Goal: Transaction & Acquisition: Download file/media

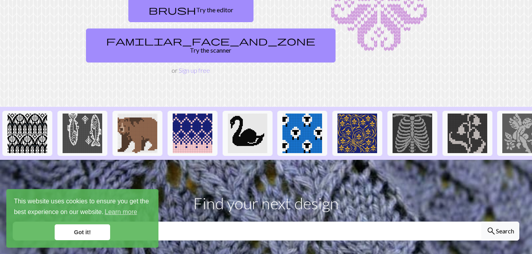
scroll to position [86, 0]
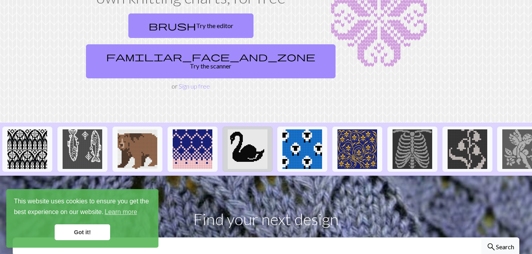
click at [243, 134] on img at bounding box center [248, 149] width 40 height 40
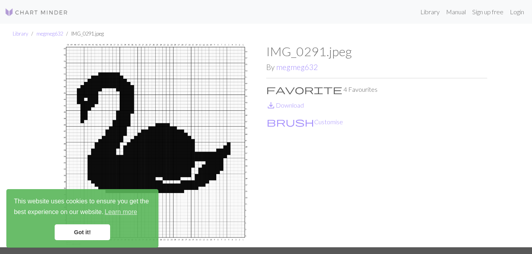
click at [91, 227] on link "Got it!" at bounding box center [82, 232] width 55 height 16
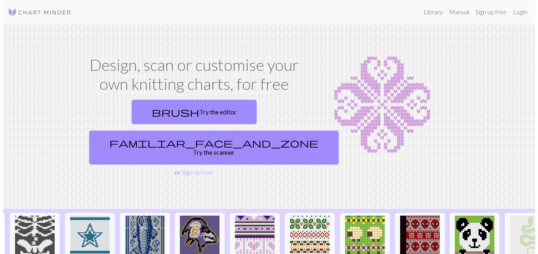
scroll to position [0, 842]
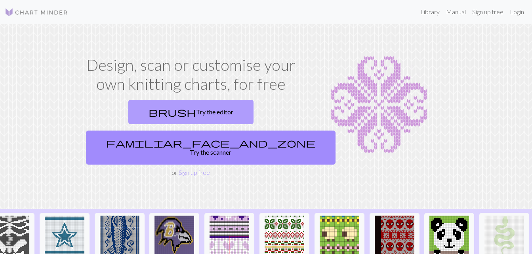
click at [129, 115] on link "brush Try the editor" at bounding box center [190, 112] width 125 height 25
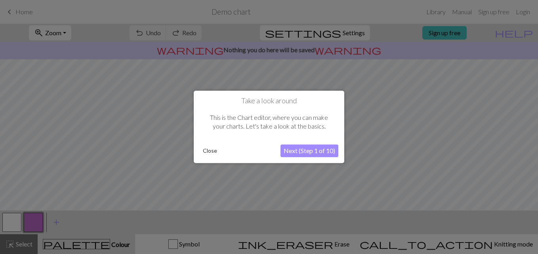
click at [293, 152] on button "Next (Step 1 of 10)" at bounding box center [309, 151] width 58 height 13
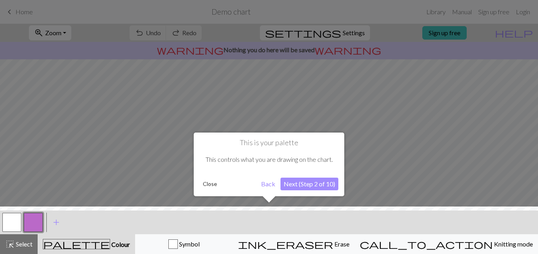
click at [296, 192] on div "This is your palette This controls what you are drawing on the chart. Close Bac…" at bounding box center [269, 165] width 150 height 64
click at [306, 180] on button "Next (Step 2 of 10)" at bounding box center [309, 184] width 58 height 13
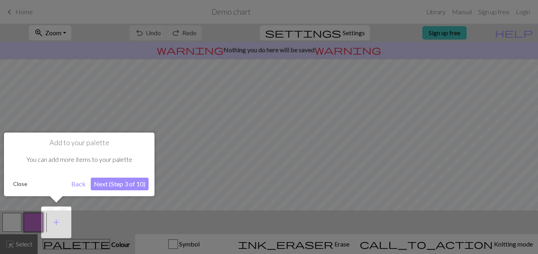
click at [127, 182] on button "Next (Step 3 of 10)" at bounding box center [120, 184] width 58 height 13
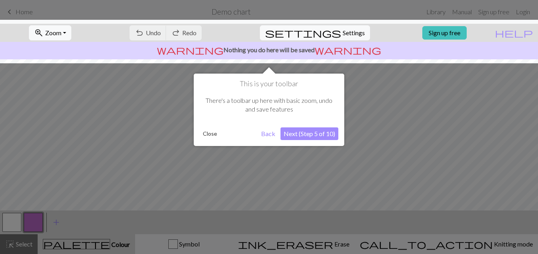
click at [295, 133] on button "Next (Step 5 of 10)" at bounding box center [309, 133] width 58 height 13
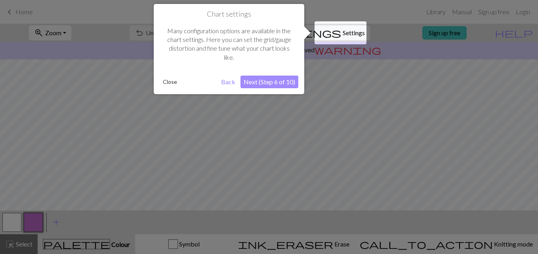
click at [274, 89] on div "Chart settings Many configuration options are available in the chart settings. …" at bounding box center [229, 49] width 150 height 90
click at [274, 80] on button "Next (Step 6 of 10)" at bounding box center [269, 82] width 58 height 13
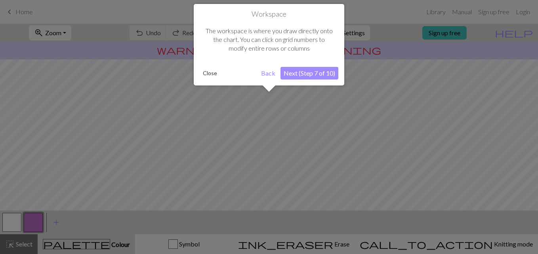
scroll to position [48, 0]
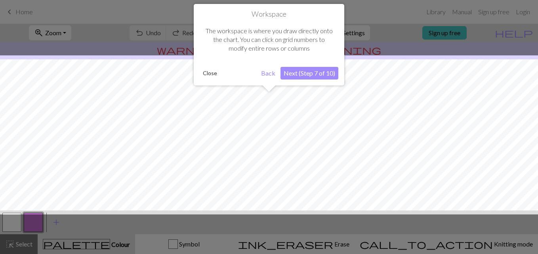
click at [312, 72] on button "Next (Step 7 of 10)" at bounding box center [309, 73] width 58 height 13
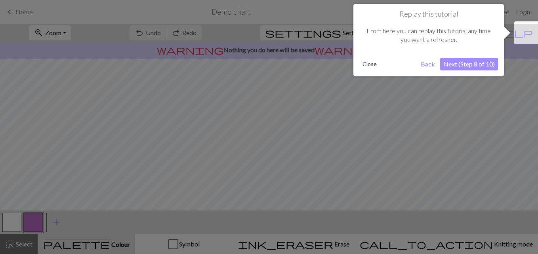
click at [511, 172] on div at bounding box center [269, 127] width 538 height 254
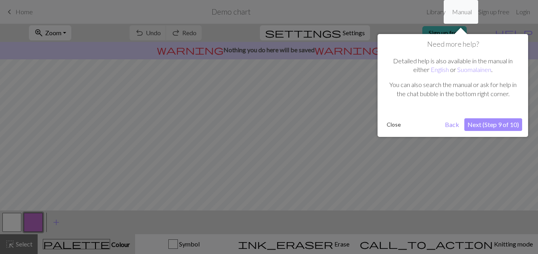
click at [501, 127] on button "Next (Step 9 of 10)" at bounding box center [493, 124] width 58 height 13
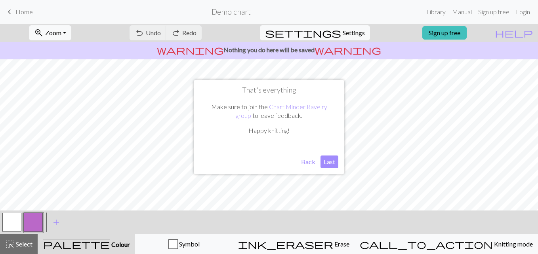
click at [333, 162] on button "Last" at bounding box center [329, 162] width 18 height 13
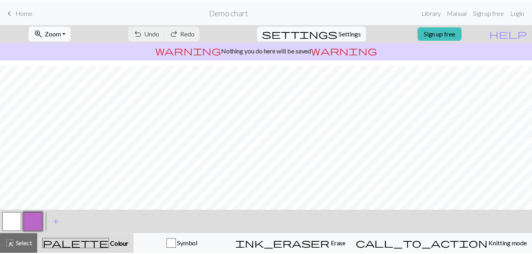
scroll to position [144, 0]
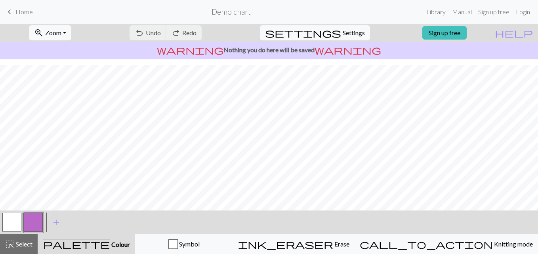
click at [10, 17] on link "keyboard_arrow_left Home" at bounding box center [19, 11] width 28 height 13
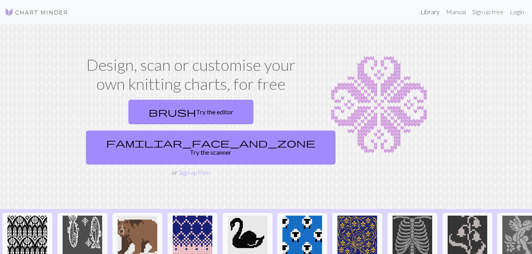
click at [428, 14] on link "Library" at bounding box center [430, 12] width 26 height 16
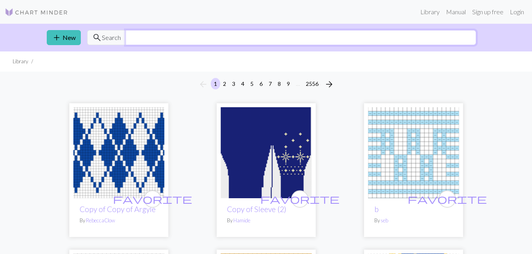
drag, startPoint x: 240, startPoint y: 42, endPoint x: 244, endPoint y: 37, distance: 6.2
click at [244, 37] on input "text" at bounding box center [300, 37] width 350 height 15
type input "crochet"
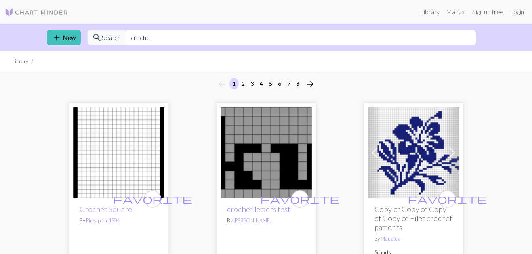
click at [287, 202] on div "favorite crochet letters test By [PERSON_NAME]" at bounding box center [265, 233] width 91 height 71
click at [261, 174] on img at bounding box center [265, 152] width 91 height 91
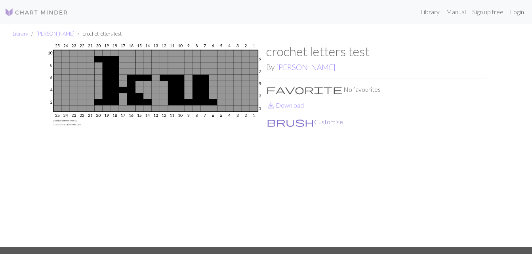
click at [292, 122] on button "brush Customise" at bounding box center [304, 122] width 77 height 10
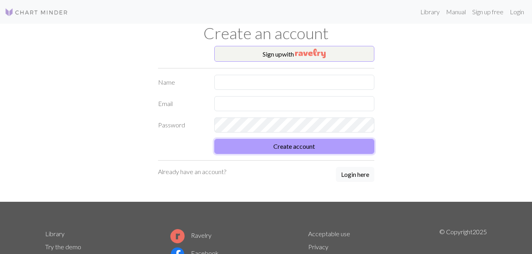
click at [265, 146] on button "Create account" at bounding box center [294, 146] width 160 height 15
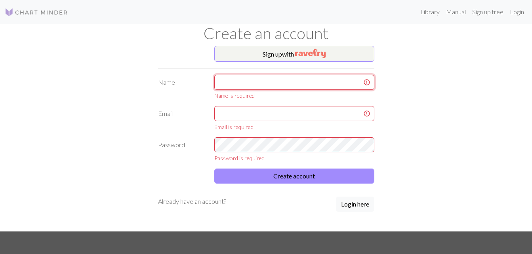
click at [262, 86] on input "text" at bounding box center [294, 82] width 160 height 15
type input "[PERSON_NAME]"
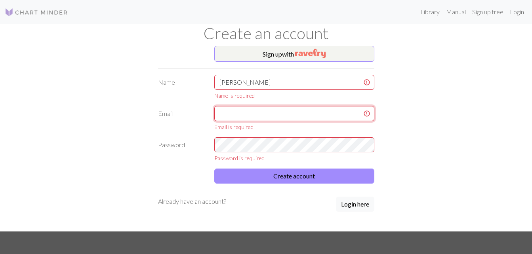
type input "[EMAIL_ADDRESS][DOMAIN_NAME]"
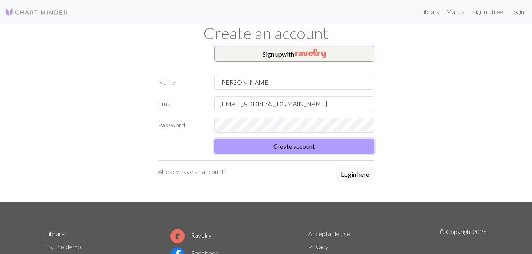
click at [302, 142] on button "Create account" at bounding box center [294, 146] width 160 height 15
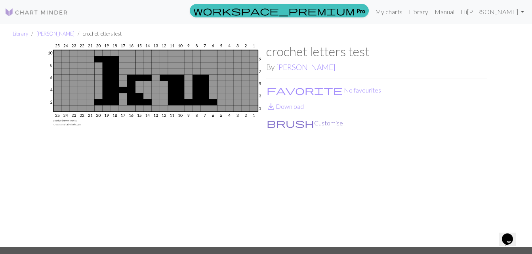
click at [291, 123] on button "brush Customise" at bounding box center [304, 123] width 77 height 10
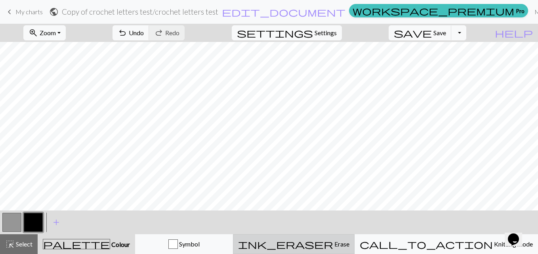
click at [348, 245] on span "Erase" at bounding box center [341, 244] width 16 height 8
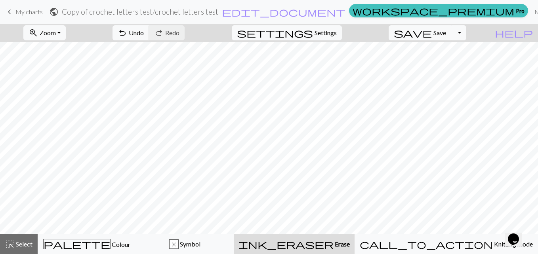
click at [224, 77] on div "zoom_in Zoom Zoom Fit all Fit width Fit height 50% 100% 150% 200% undo Undo Und…" at bounding box center [269, 139] width 538 height 230
click at [9, 11] on span "keyboard_arrow_left" at bounding box center [10, 11] width 10 height 11
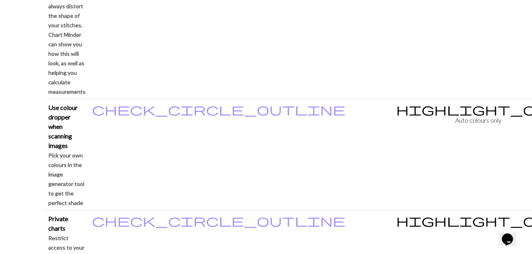
scroll to position [789, 0]
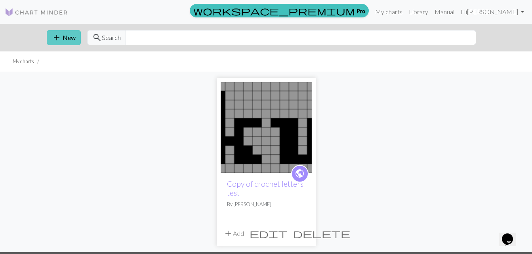
click at [62, 38] on button "add New" at bounding box center [64, 37] width 34 height 15
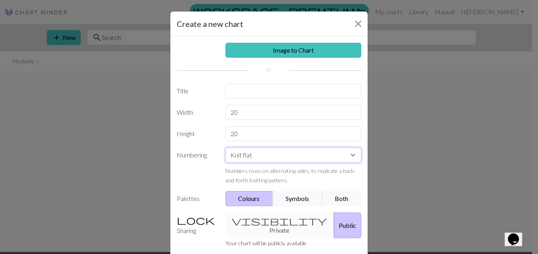
click at [348, 155] on select "Knit flat Knit in the round Lace knitting Cross stitch" at bounding box center [293, 155] width 136 height 15
select select "crossstitch"
click at [225, 148] on select "Knit flat Knit in the round Lace knitting Cross stitch" at bounding box center [293, 155] width 136 height 15
click at [347, 154] on select "Knit flat Knit in the round Lace knitting Cross stitch" at bounding box center [293, 155] width 136 height 15
click at [357, 18] on button "Close" at bounding box center [358, 23] width 13 height 13
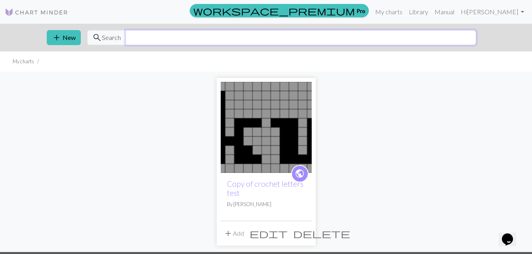
click at [261, 36] on input "text" at bounding box center [300, 37] width 350 height 15
type input "crochet"
click at [109, 38] on span "Search" at bounding box center [111, 38] width 19 height 10
click at [93, 38] on span "search" at bounding box center [97, 37] width 10 height 11
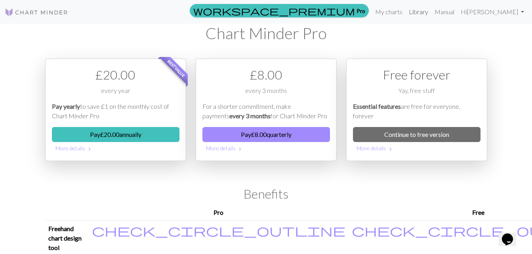
click at [412, 13] on link "Library" at bounding box center [418, 12] width 26 height 16
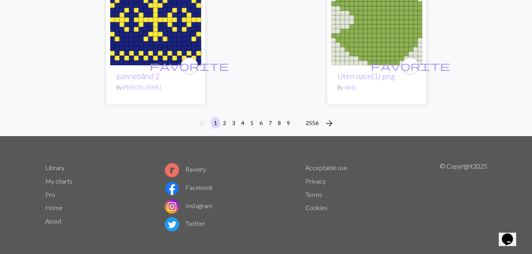
scroll to position [2698, 0]
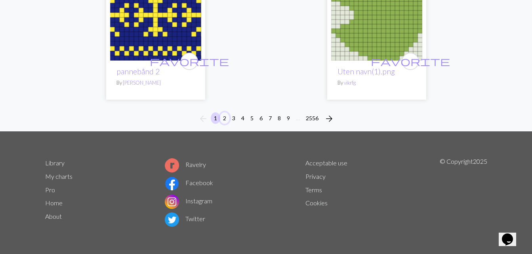
click at [224, 119] on button "2" at bounding box center [225, 117] width 10 height 11
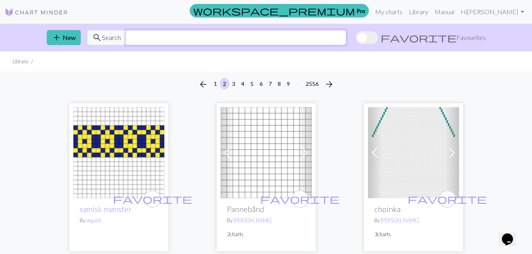
click at [268, 39] on input "text" at bounding box center [235, 37] width 220 height 15
type input "crochet"
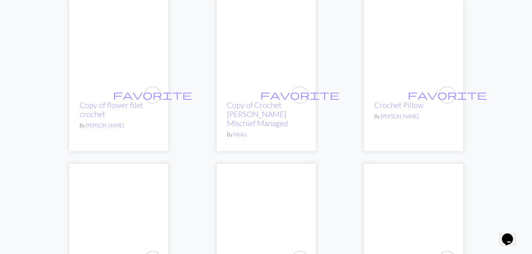
scroll to position [787, 0]
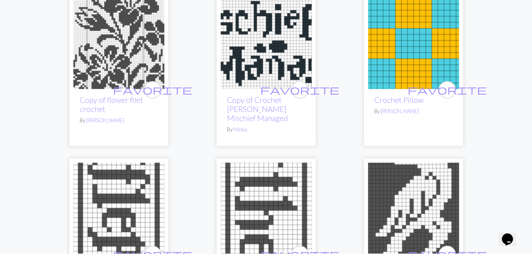
click at [241, 37] on img at bounding box center [265, 43] width 91 height 91
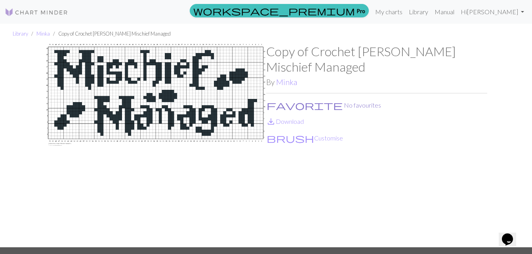
click at [272, 105] on span "favorite" at bounding box center [304, 105] width 76 height 11
click at [275, 121] on span "save_alt" at bounding box center [271, 121] width 10 height 11
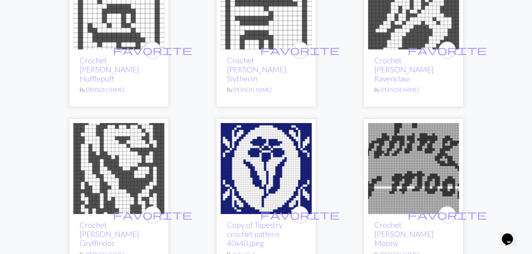
scroll to position [982, 0]
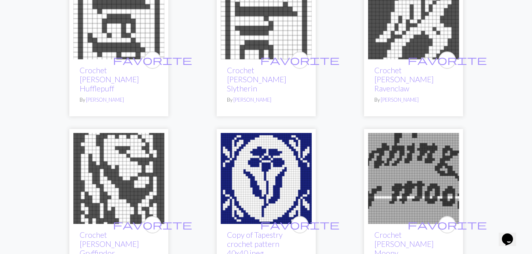
click at [119, 180] on img at bounding box center [118, 178] width 91 height 91
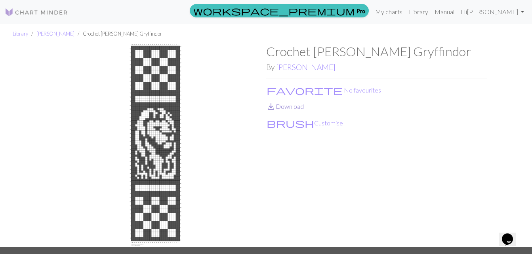
click at [285, 105] on link "save_alt Download" at bounding box center [285, 107] width 38 height 8
click at [298, 125] on button "brush Customise" at bounding box center [304, 123] width 77 height 10
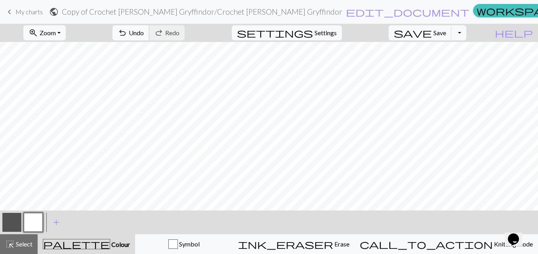
click at [144, 30] on span "Undo" at bounding box center [136, 33] width 15 height 8
drag, startPoint x: 8, startPoint y: 11, endPoint x: 315, endPoint y: 33, distance: 307.2
click at [8, 11] on span "keyboard_arrow_left" at bounding box center [10, 11] width 10 height 11
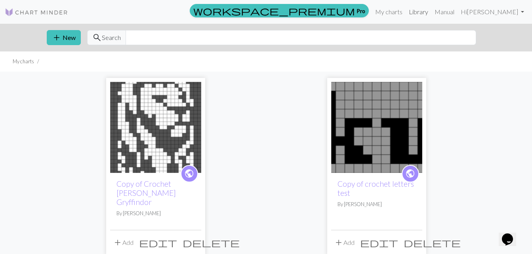
click at [413, 10] on link "Library" at bounding box center [418, 12] width 26 height 16
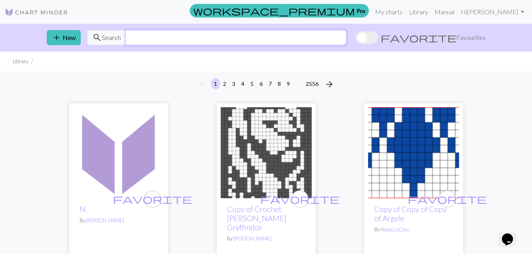
click at [143, 45] on input "text" at bounding box center [235, 37] width 220 height 15
type input "crochet"
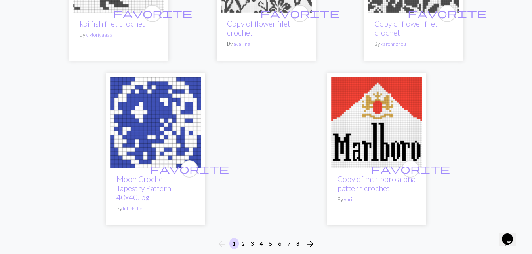
scroll to position [2689, 0]
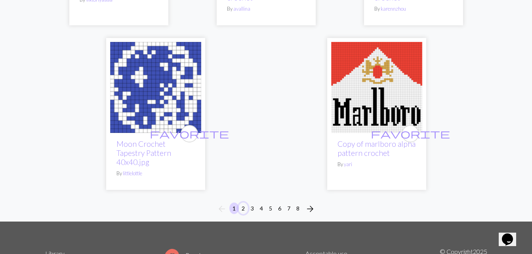
click at [242, 203] on button "2" at bounding box center [243, 208] width 10 height 11
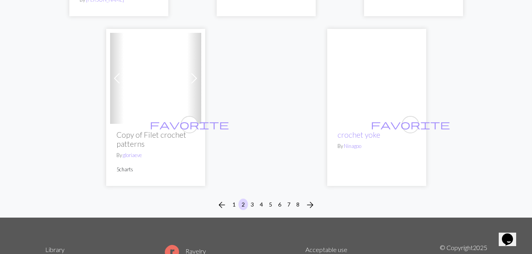
scroll to position [2702, 0]
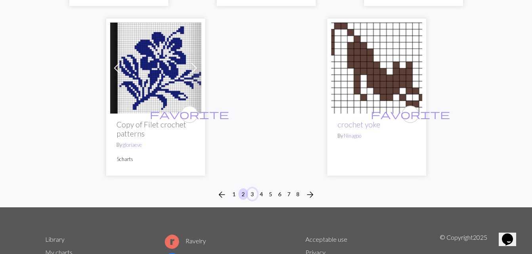
click at [249, 188] on button "3" at bounding box center [252, 193] width 10 height 11
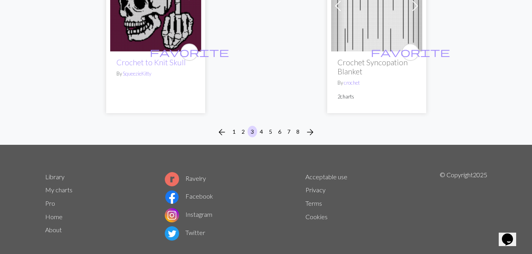
scroll to position [2789, 0]
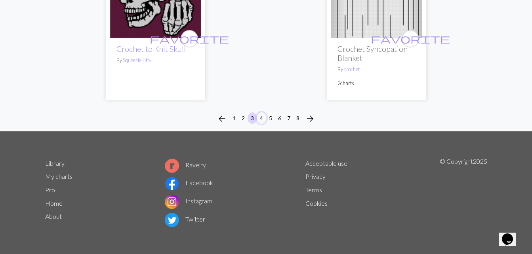
click at [260, 119] on button "4" at bounding box center [262, 117] width 10 height 11
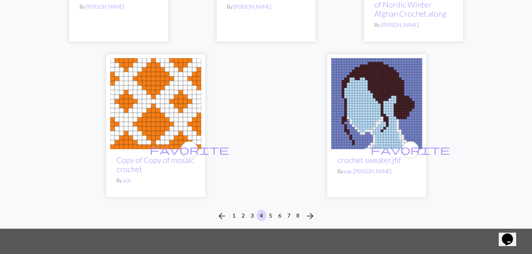
scroll to position [2717, 0]
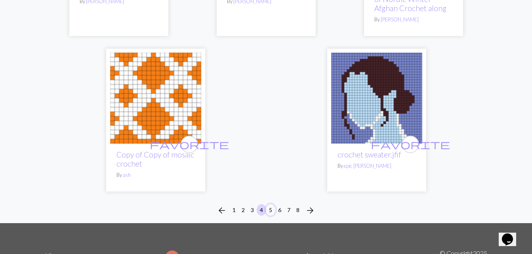
click at [272, 204] on button "5" at bounding box center [271, 209] width 10 height 11
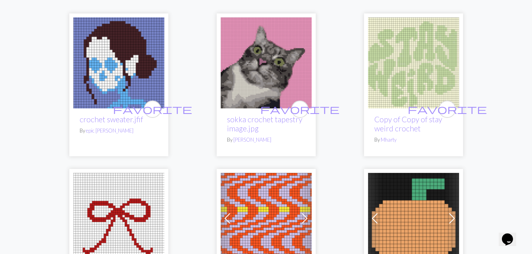
scroll to position [116, 0]
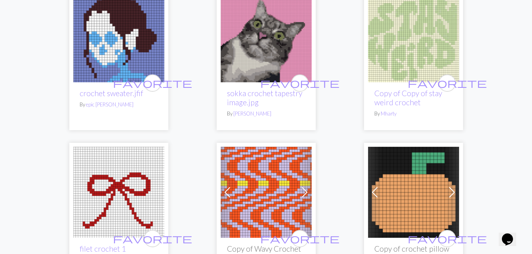
click at [410, 51] on img at bounding box center [413, 36] width 91 height 91
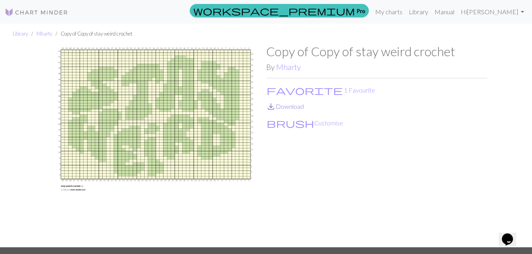
click at [285, 109] on link "save_alt Download" at bounding box center [285, 107] width 38 height 8
click at [272, 86] on span "favorite" at bounding box center [304, 90] width 76 height 11
click at [285, 106] on link "save_alt Download" at bounding box center [285, 107] width 38 height 8
click at [310, 182] on div "Copy of Copy of stay weird crochet By [PERSON_NAME] favorite 2 Favourites save_…" at bounding box center [376, 145] width 221 height 203
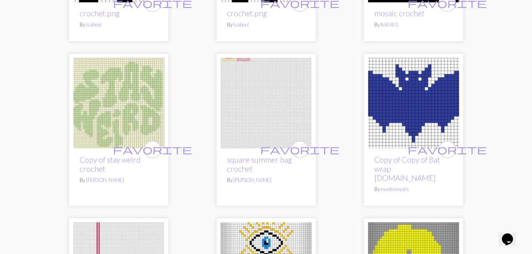
scroll to position [2016, 0]
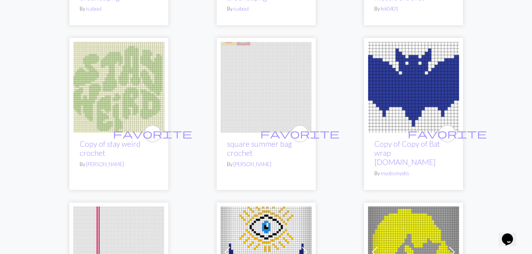
click at [117, 125] on img at bounding box center [118, 87] width 91 height 91
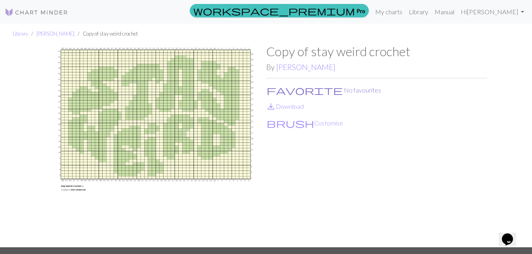
click at [278, 92] on button "favorite No favourites" at bounding box center [323, 90] width 115 height 10
click at [271, 109] on span "save_alt" at bounding box center [271, 106] width 10 height 11
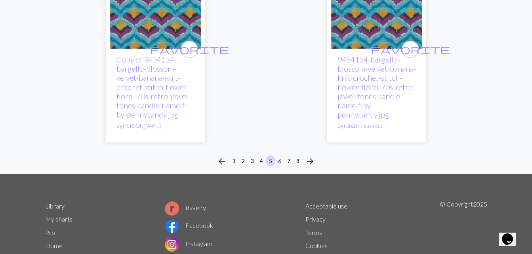
scroll to position [2808, 0]
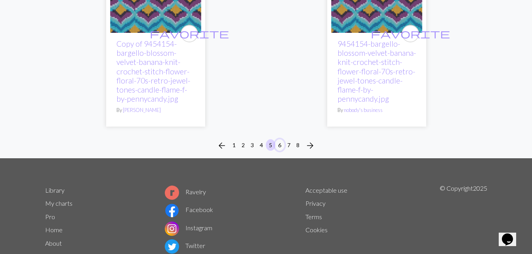
click at [281, 139] on button "6" at bounding box center [280, 144] width 10 height 11
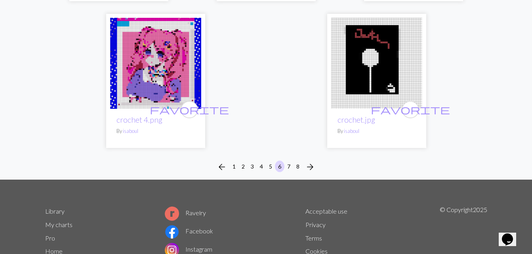
scroll to position [2681, 0]
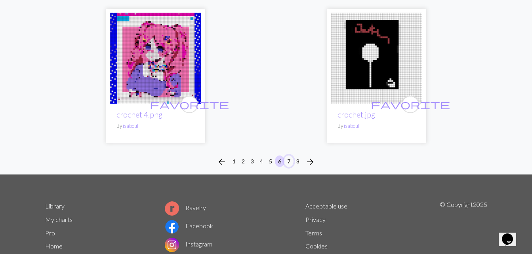
click at [291, 156] on button "7" at bounding box center [289, 161] width 10 height 11
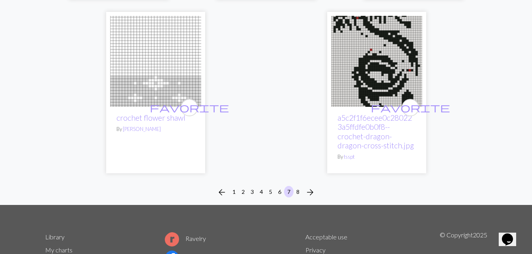
scroll to position [2687, 0]
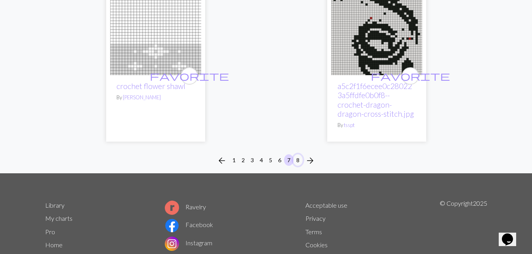
click at [297, 154] on button "8" at bounding box center [298, 159] width 10 height 11
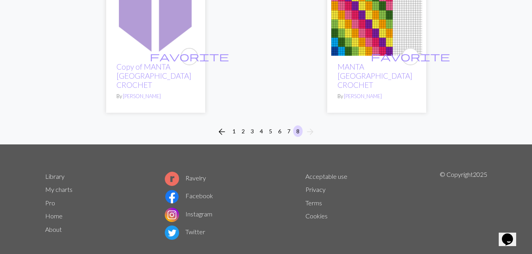
scroll to position [330, 0]
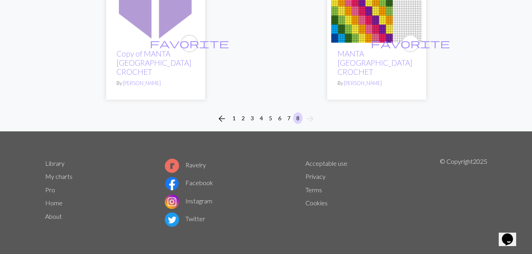
click at [308, 120] on li "arrow_forward" at bounding box center [309, 118] width 15 height 13
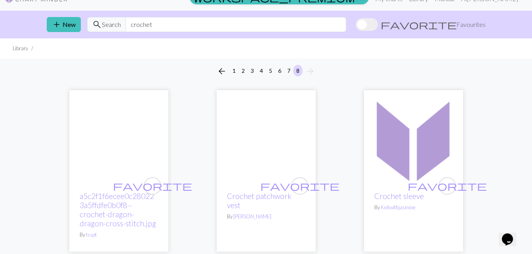
scroll to position [0, 0]
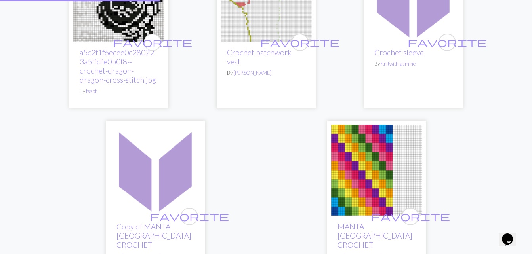
scroll to position [19, 0]
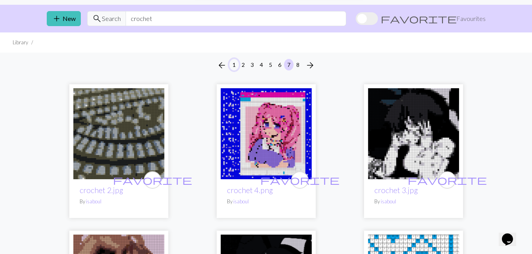
click at [231, 64] on button "1" at bounding box center [234, 64] width 10 height 11
